Goal: Task Accomplishment & Management: Use online tool/utility

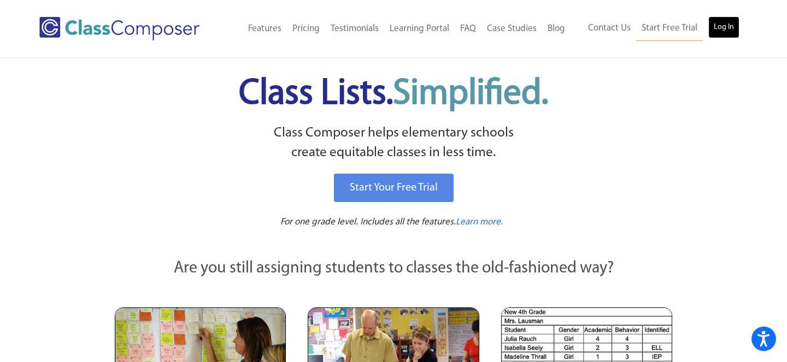
click at [717, 28] on link "Log In" at bounding box center [724, 27] width 31 height 22
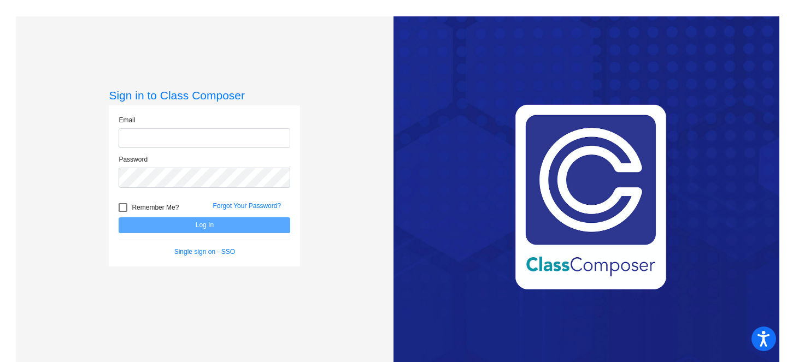
type input "[EMAIL_ADDRESS][DOMAIN_NAME]"
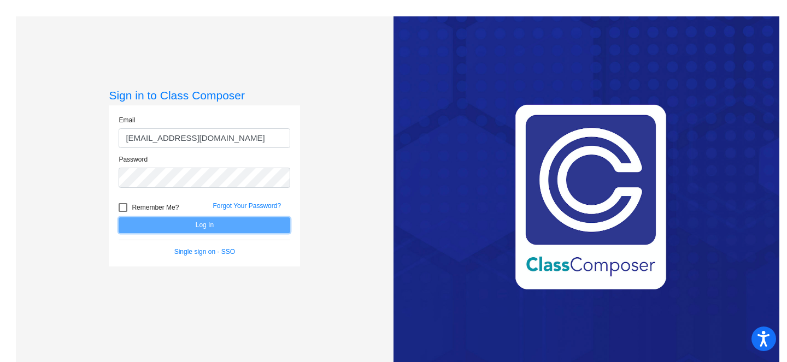
click at [247, 227] on button "Log In" at bounding box center [205, 226] width 172 height 16
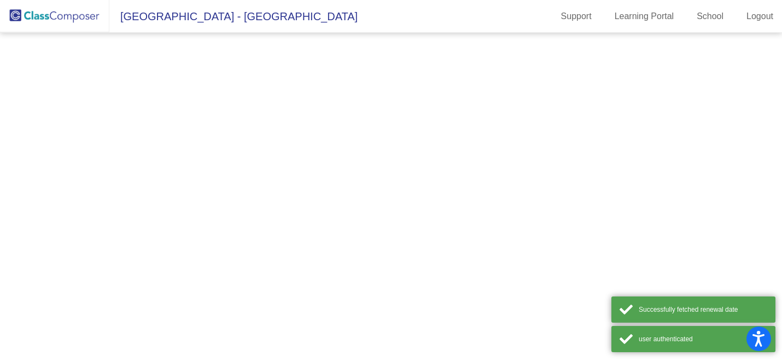
click at [247, 227] on mat-sidenav-content at bounding box center [391, 198] width 782 height 330
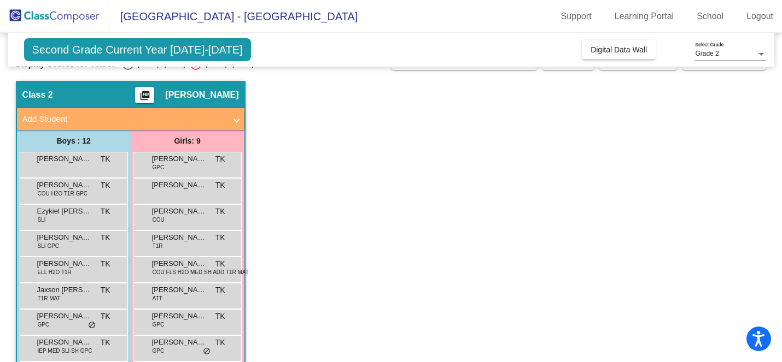
scroll to position [47, 0]
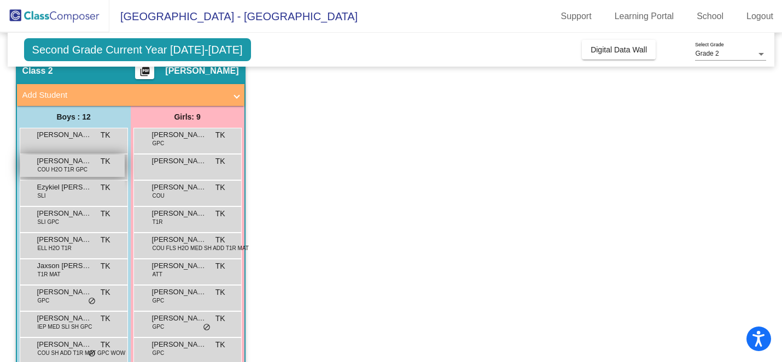
click at [62, 167] on span "COU H2O T1R GPC" at bounding box center [63, 170] width 50 height 8
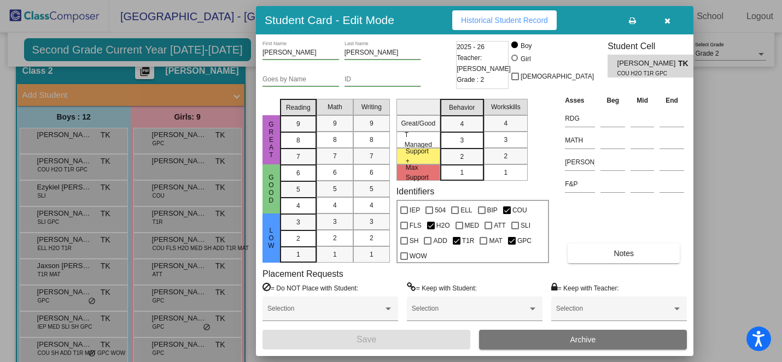
click at [245, 54] on div at bounding box center [391, 181] width 782 height 362
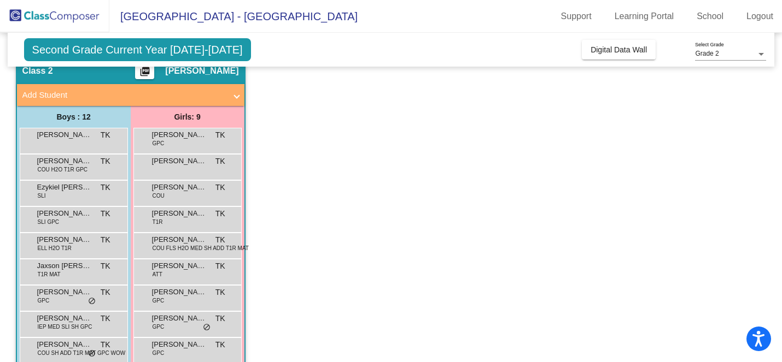
scroll to position [0, 0]
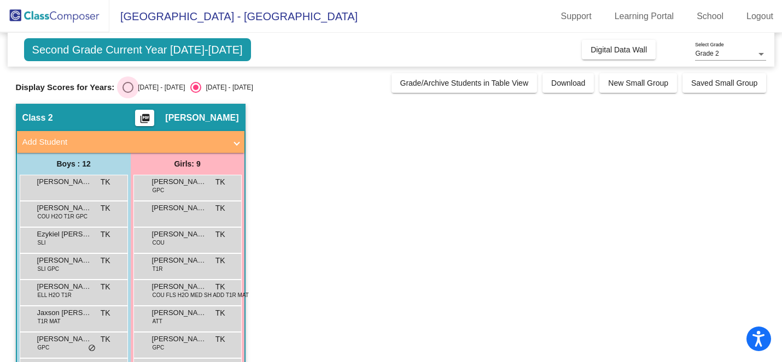
click at [128, 85] on div "Select an option" at bounding box center [127, 87] width 11 height 11
click at [128, 93] on input "[DATE] - [DATE]" at bounding box center [127, 93] width 1 height 1
radio input "true"
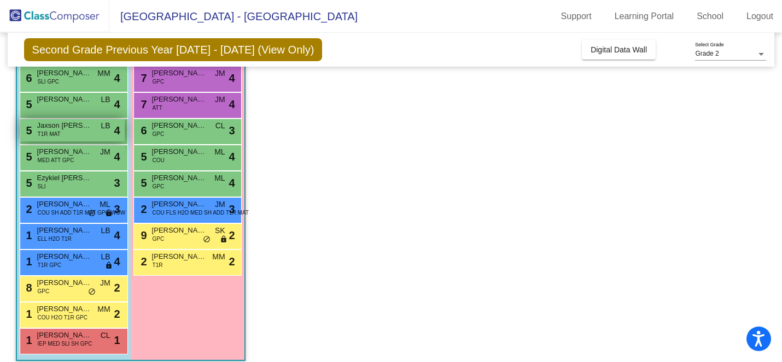
scroll to position [133, 0]
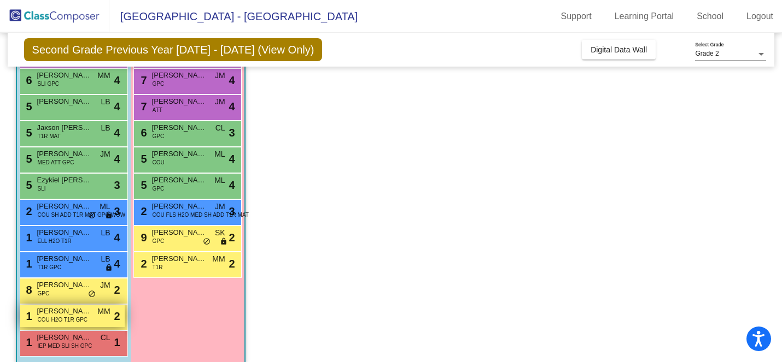
click at [60, 317] on span "COU H2O T1R GPC" at bounding box center [63, 320] width 50 height 8
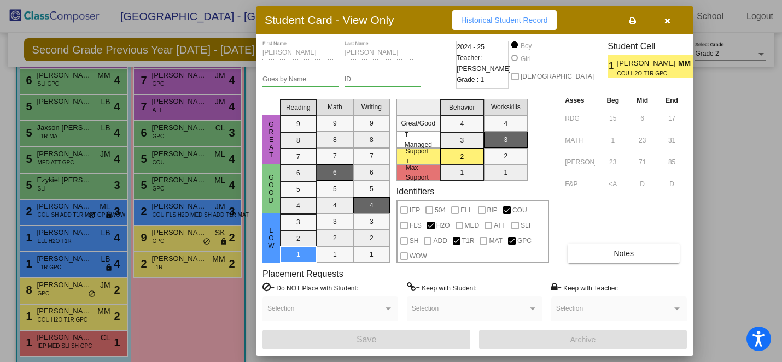
scroll to position [0, 0]
click at [636, 253] on button "Notes" at bounding box center [623, 254] width 112 height 20
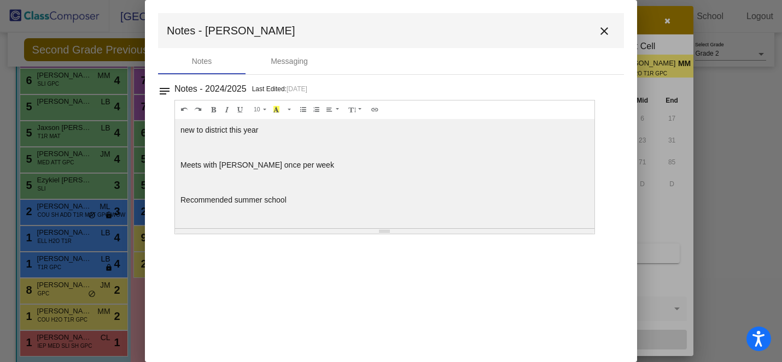
click at [606, 29] on mat-icon "close" at bounding box center [604, 31] width 13 height 13
